Goal: Information Seeking & Learning: Learn about a topic

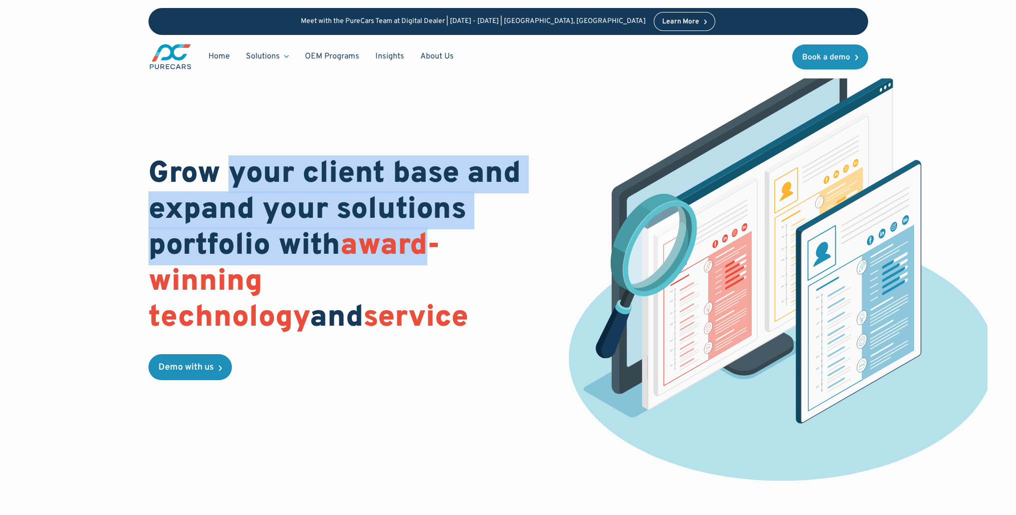
drag, startPoint x: 230, startPoint y: 172, endPoint x: 434, endPoint y: 232, distance: 213.0
click at [434, 232] on h1 "Grow your client base and expand your solutions portfolio with award-winning te…" at bounding box center [342, 246] width 389 height 180
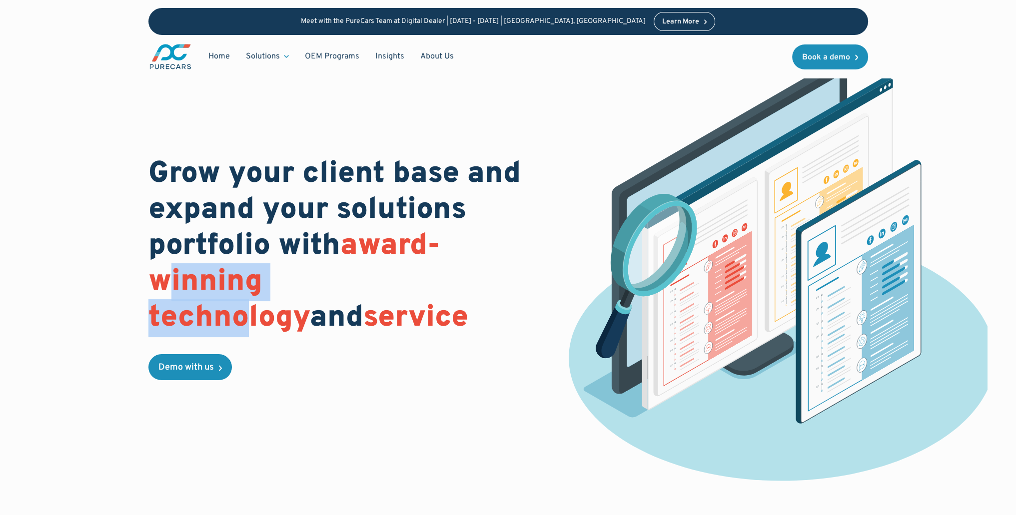
drag, startPoint x: 165, startPoint y: 277, endPoint x: 374, endPoint y: 273, distance: 209.0
click at [374, 273] on span "award-winning technology" at bounding box center [294, 282] width 292 height 110
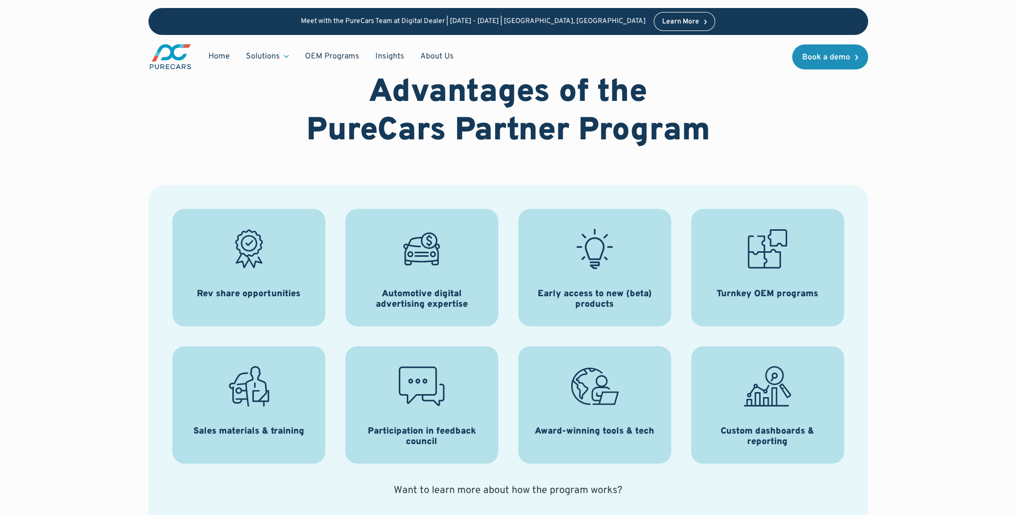
scroll to position [1150, 0]
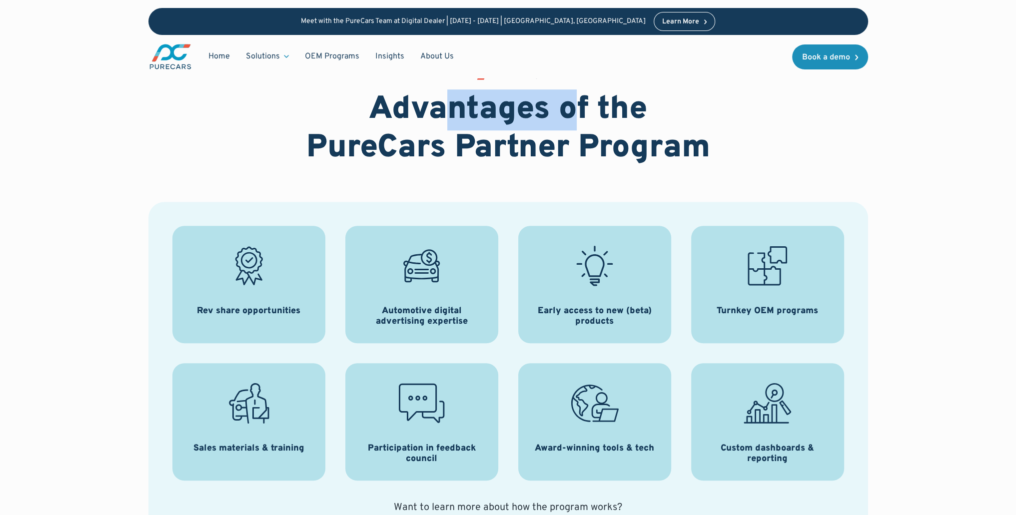
drag, startPoint x: 452, startPoint y: 117, endPoint x: 580, endPoint y: 112, distance: 127.6
click at [580, 112] on h2 "Advantages of the PureCars Partner Program" at bounding box center [508, 129] width 416 height 77
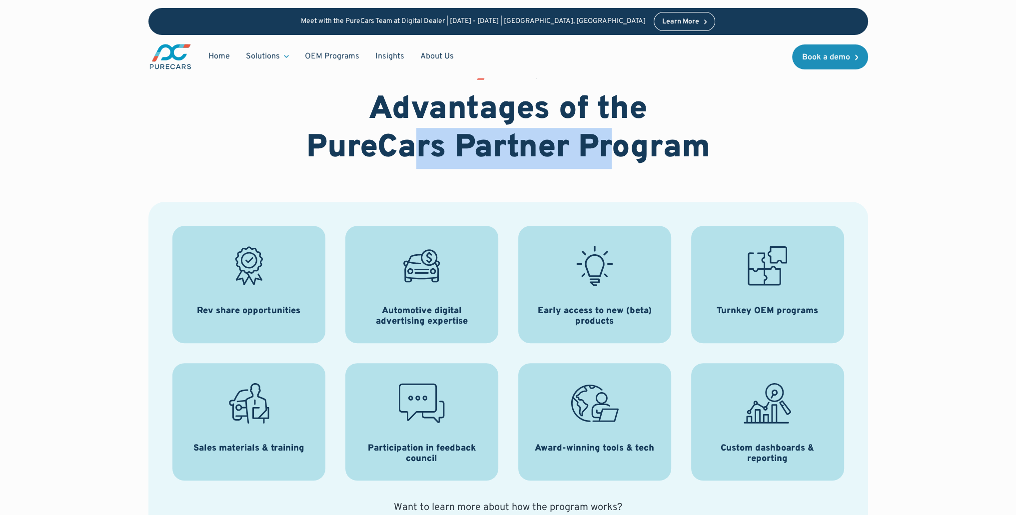
drag, startPoint x: 408, startPoint y: 134, endPoint x: 609, endPoint y: 147, distance: 201.4
click at [609, 147] on h2 "Advantages of the PureCars Partner Program" at bounding box center [508, 129] width 416 height 77
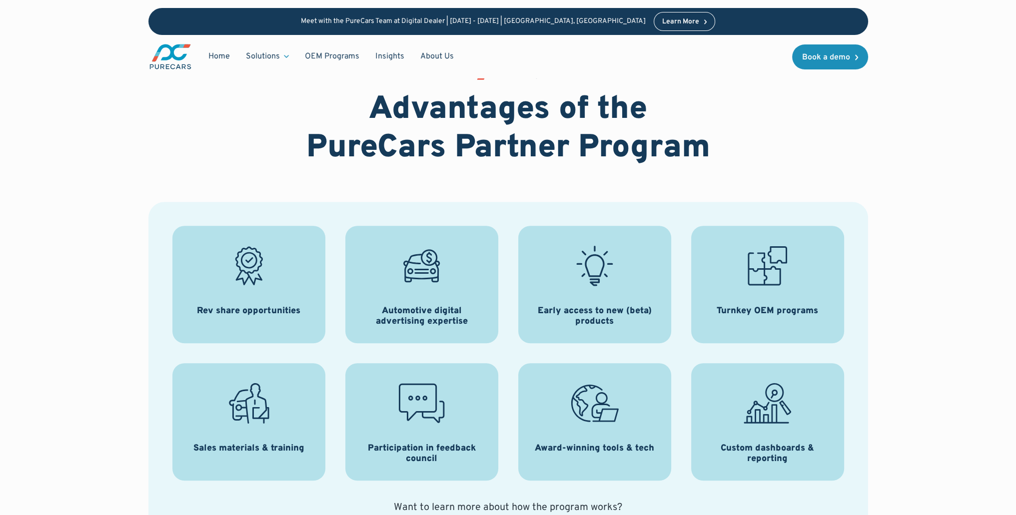
click at [3, 169] on div "THE PERKS Advantages of the PureCars Partner Program Rev share opportunities Au…" at bounding box center [508, 328] width 1016 height 625
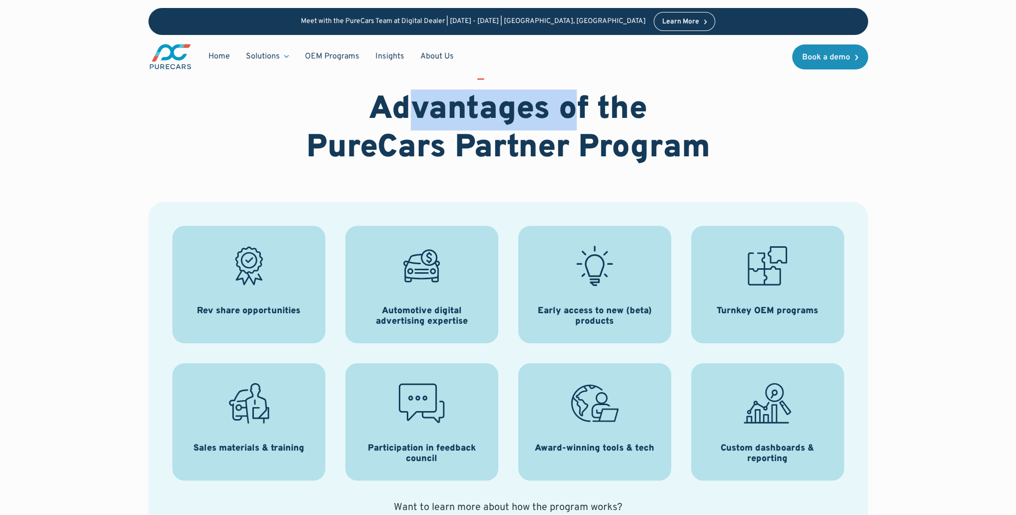
drag, startPoint x: 506, startPoint y: 123, endPoint x: 582, endPoint y: 123, distance: 76.0
click at [582, 123] on h2 "Advantages of the PureCars Partner Program" at bounding box center [508, 129] width 416 height 77
